Goal: Information Seeking & Learning: Learn about a topic

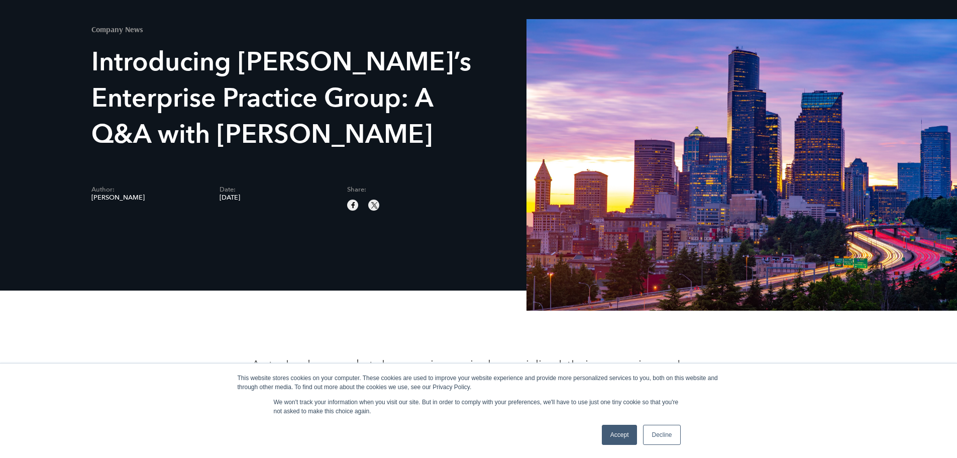
scroll to position [101, 0]
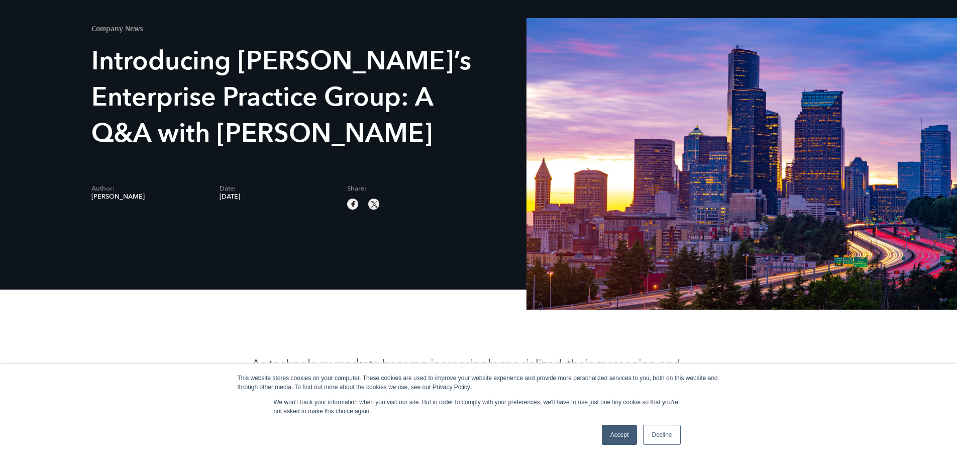
click at [620, 430] on link "Accept" at bounding box center [620, 435] width 36 height 20
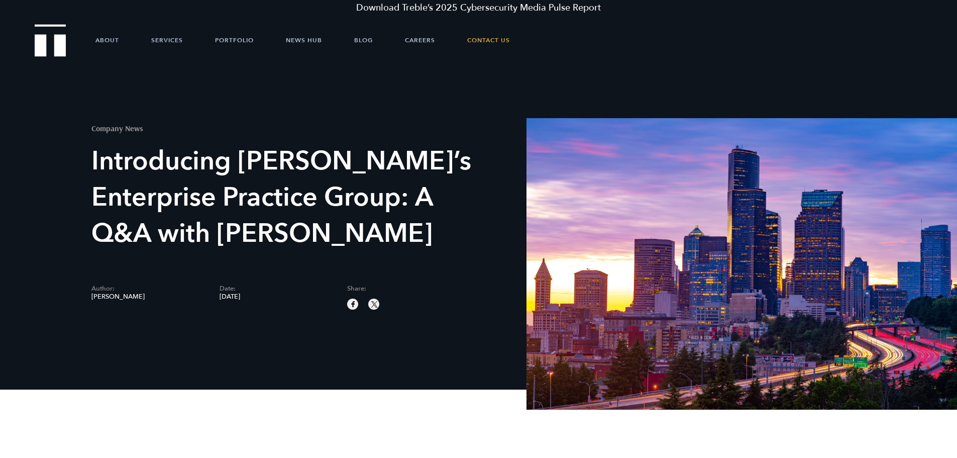
scroll to position [0, 0]
click at [496, 7] on link "Download Treble’s 2025 Cybersecurity Media Pulse Report" at bounding box center [478, 8] width 957 height 17
click at [236, 43] on link "Portfolio" at bounding box center [234, 40] width 39 height 30
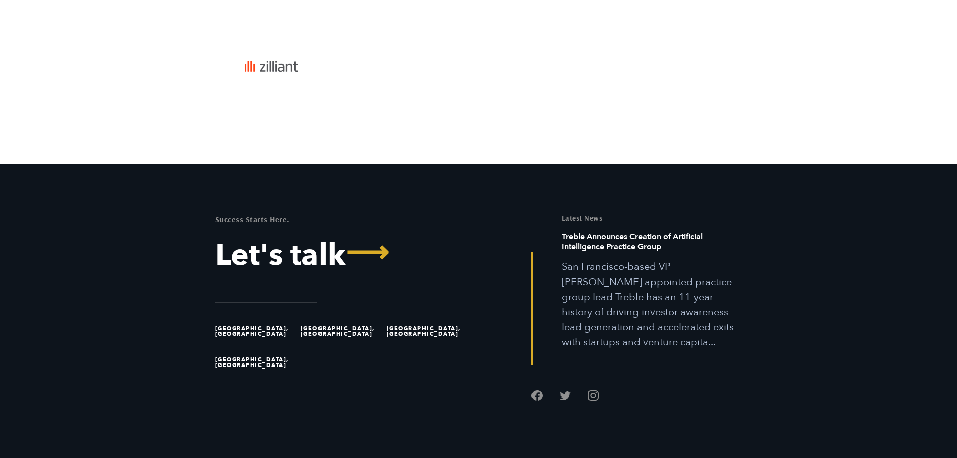
scroll to position [3874, 0]
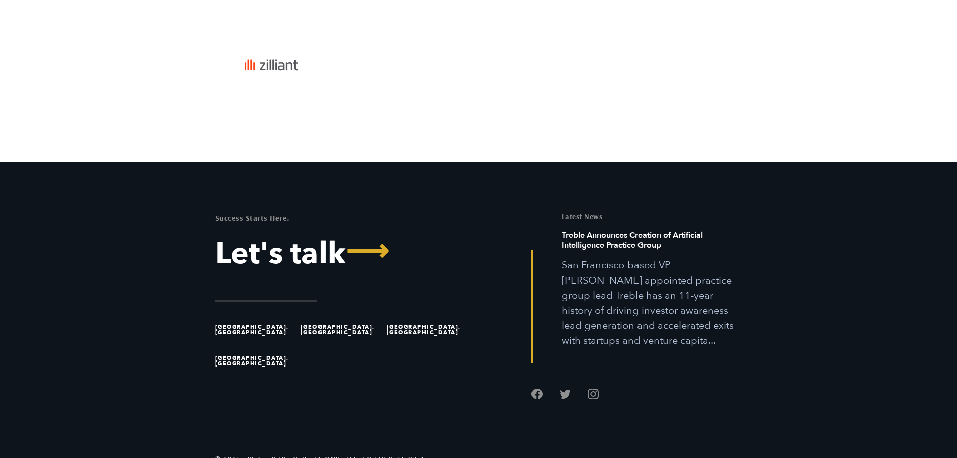
click at [588, 230] on h6 "Treble Announces Creation of Artificial Intelligence Practice Group" at bounding box center [652, 244] width 181 height 28
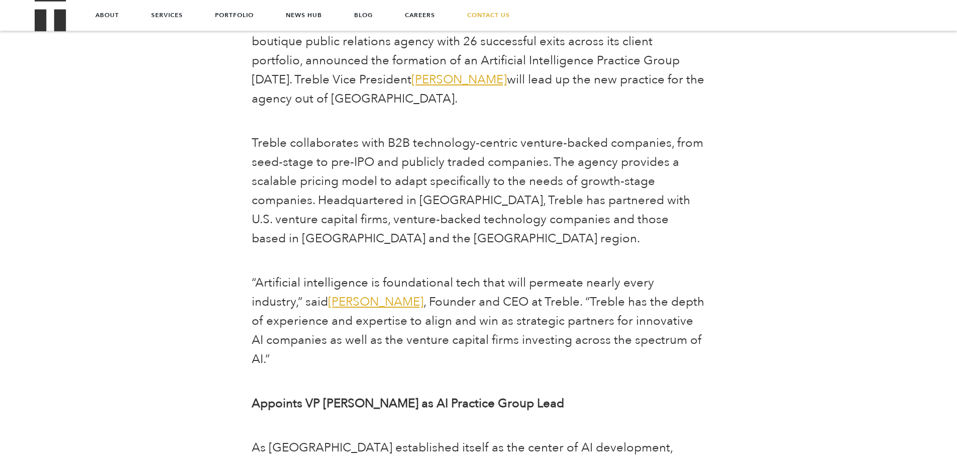
scroll to position [553, 0]
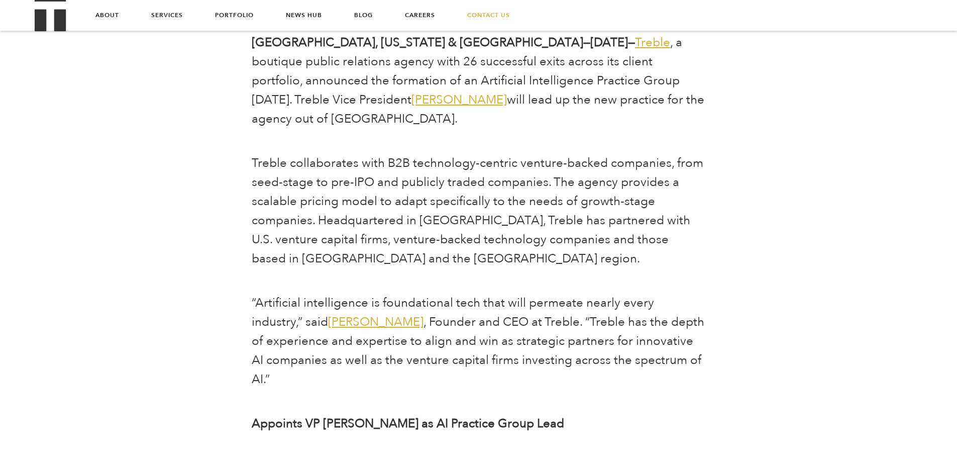
click at [412, 99] on span "Will Kruisbrink" at bounding box center [459, 99] width 95 height 17
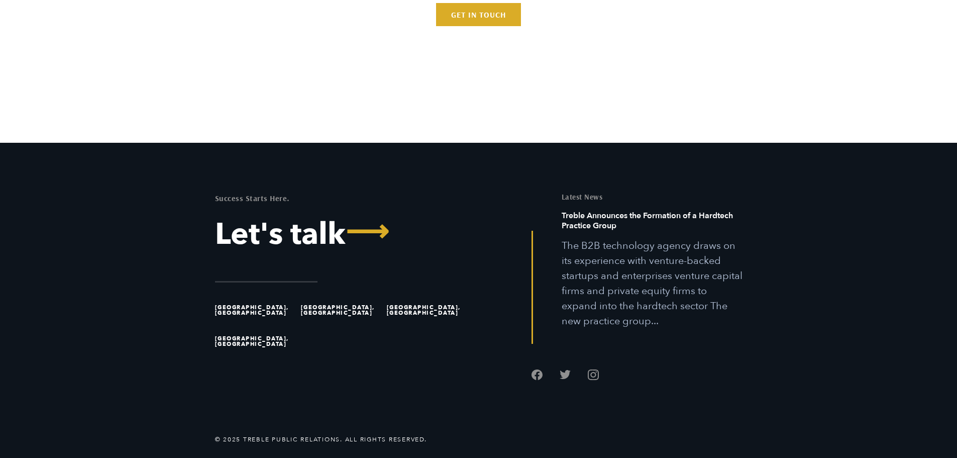
scroll to position [3061, 0]
